Goal: Navigation & Orientation: Find specific page/section

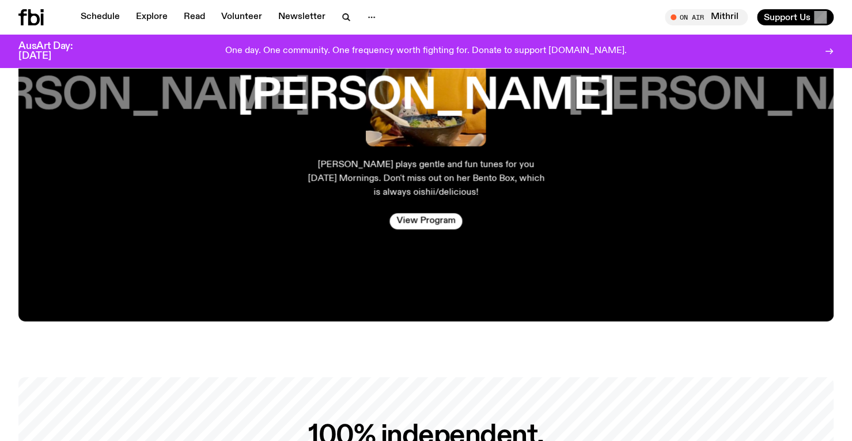
scroll to position [2067, 0]
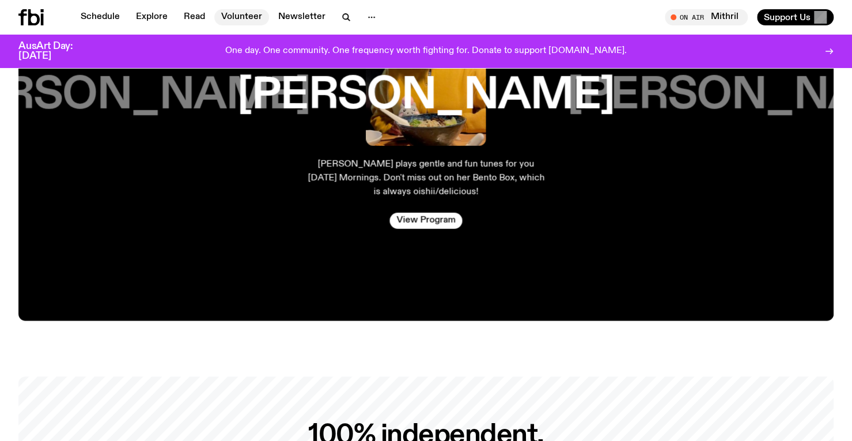
click at [253, 11] on link "Volunteer" at bounding box center [241, 17] width 55 height 16
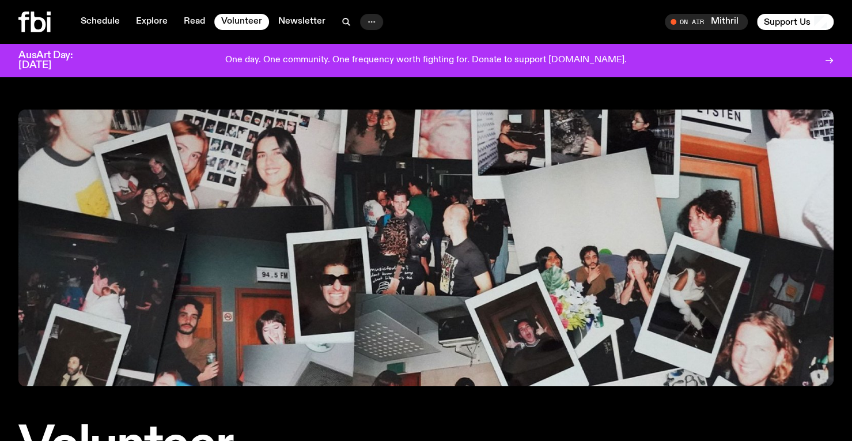
click at [366, 25] on icon "button" at bounding box center [372, 22] width 14 height 14
click at [374, 50] on link "About Us" at bounding box center [372, 46] width 58 height 16
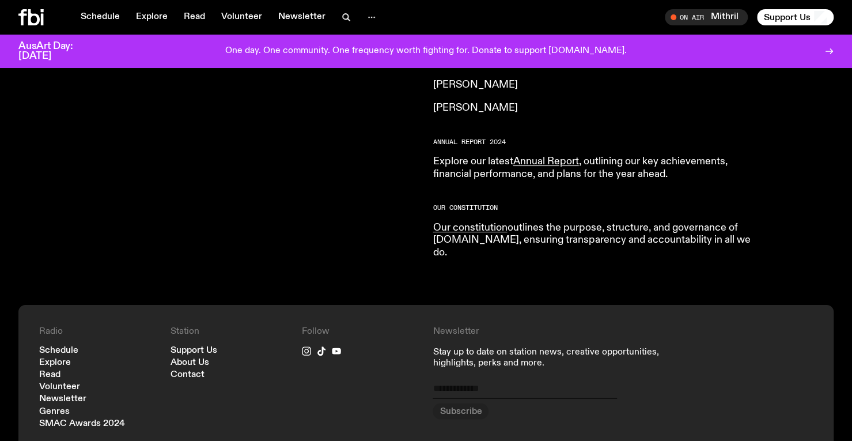
scroll to position [1102, 0]
click at [137, 14] on link "Explore" at bounding box center [151, 17] width 45 height 16
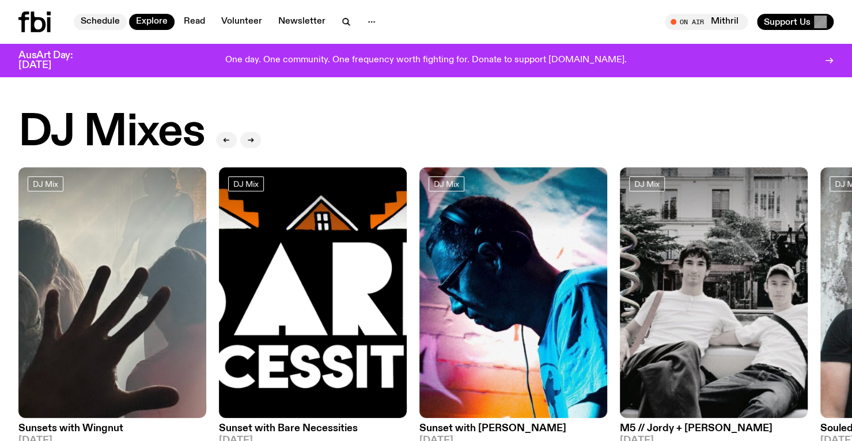
click at [105, 25] on link "Schedule" at bounding box center [100, 22] width 53 height 16
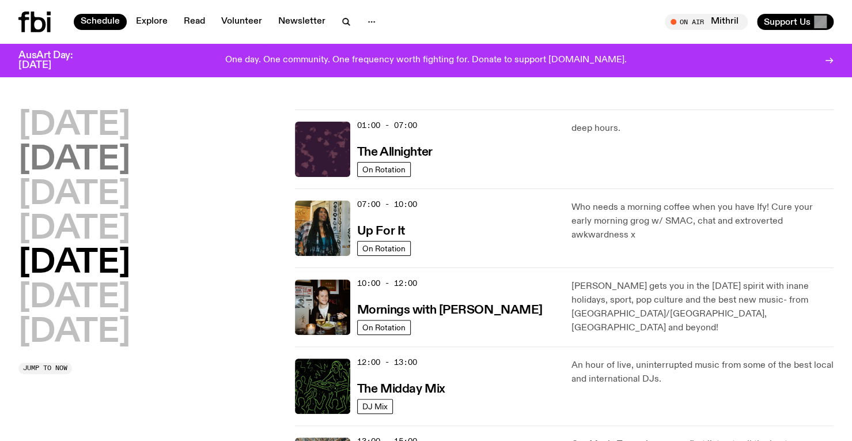
click at [85, 161] on h2 "[DATE]" at bounding box center [74, 160] width 112 height 32
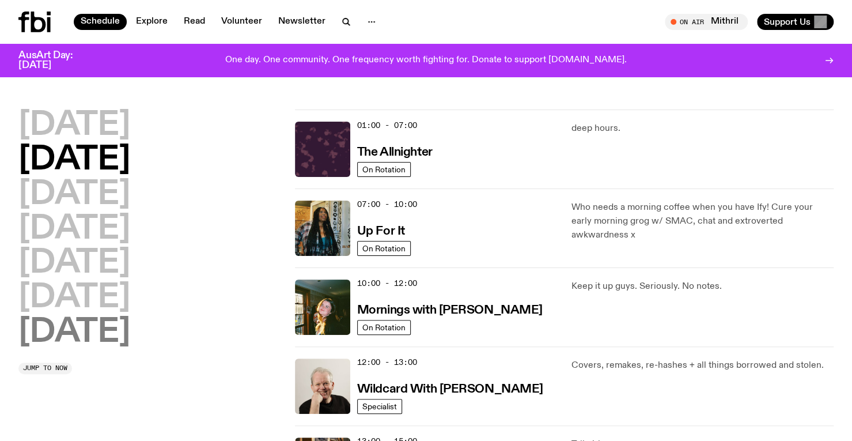
click at [52, 344] on h2 "[DATE]" at bounding box center [74, 332] width 112 height 32
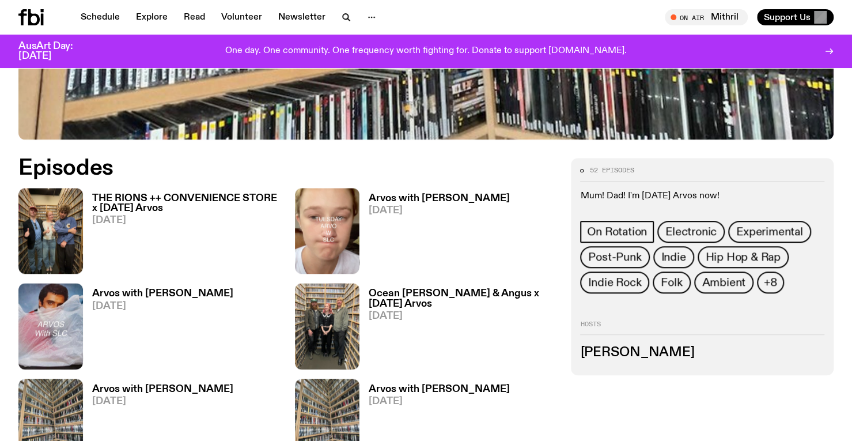
scroll to position [491, 0]
